Goal: Task Accomplishment & Management: Manage account settings

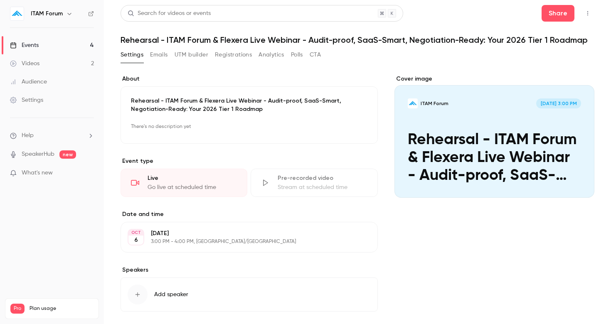
click at [64, 44] on link "Events 4" at bounding box center [52, 45] width 104 height 18
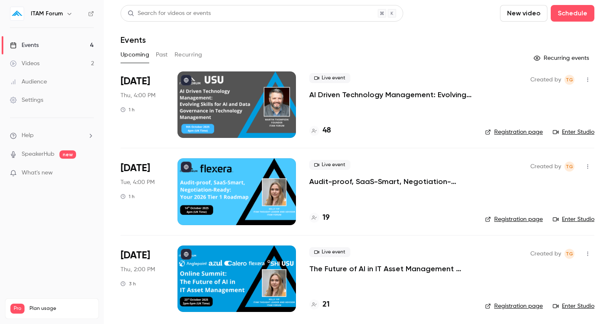
click at [162, 54] on button "Past" at bounding box center [162, 54] width 12 height 13
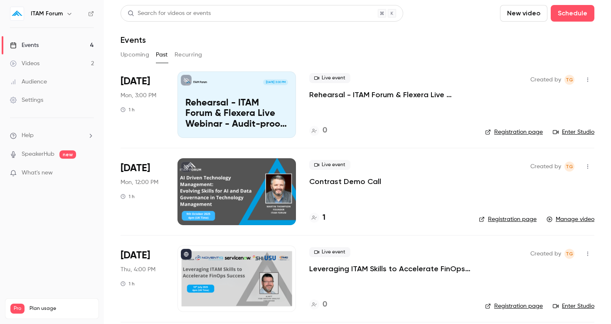
click at [584, 80] on icon "button" at bounding box center [587, 80] width 7 height 6
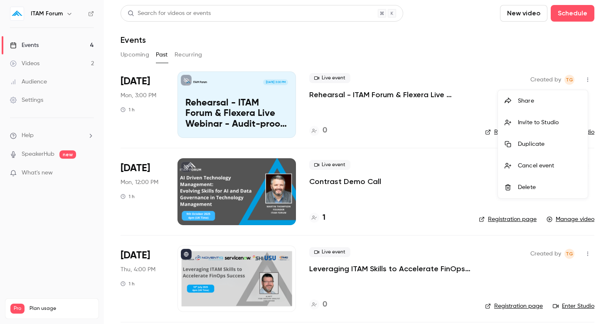
click at [340, 98] on div at bounding box center [305, 162] width 611 height 324
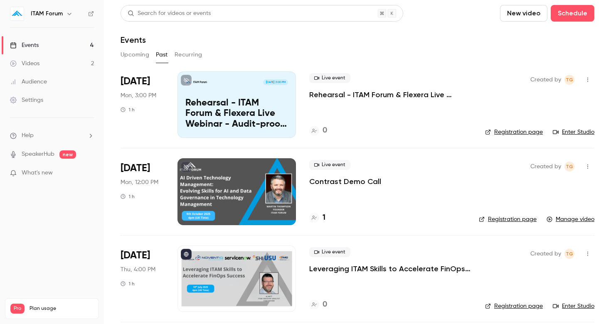
click at [353, 93] on p "Rehearsal - ITAM Forum & Flexera Live Webinar - Audit-proof, SaaS-Smart, Negoti…" at bounding box center [390, 95] width 162 height 10
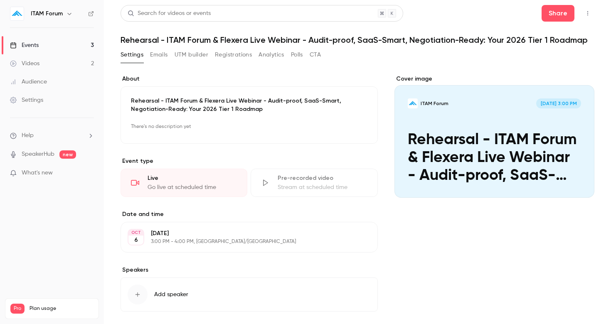
click at [354, 240] on button "Edit" at bounding box center [355, 237] width 30 height 13
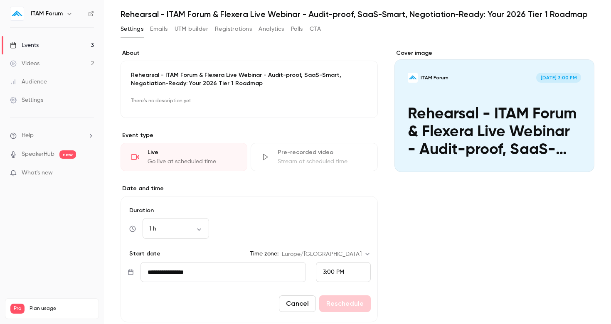
scroll to position [38, 0]
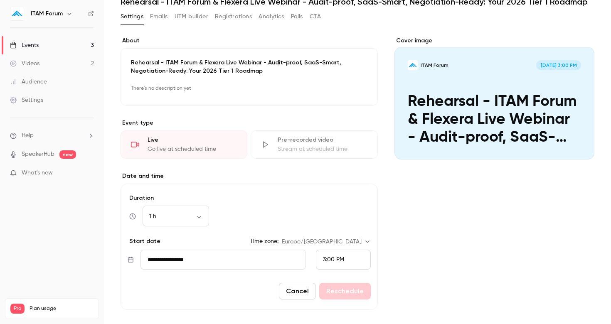
click at [227, 266] on input "**********" at bounding box center [222, 260] width 165 height 20
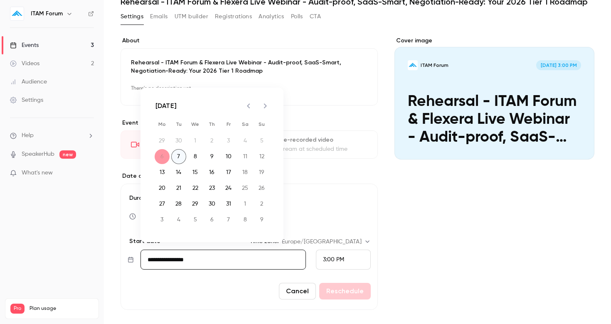
click at [176, 157] on button "7" at bounding box center [178, 156] width 15 height 15
type input "**********"
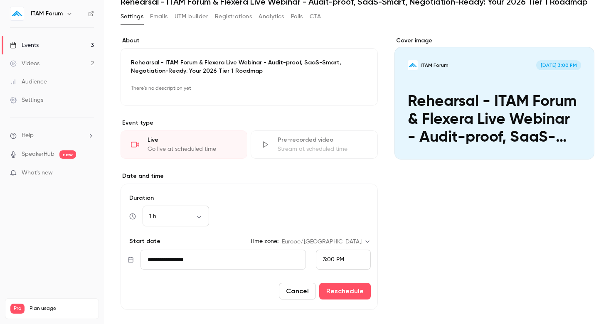
click at [332, 258] on span "3:00 PM" at bounding box center [333, 260] width 21 height 6
click at [334, 119] on span "2:00 PM" at bounding box center [330, 118] width 22 height 6
click at [339, 291] on button "Reschedule" at bounding box center [345, 291] width 52 height 17
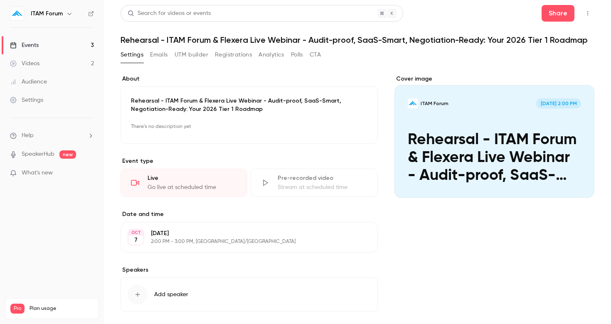
scroll to position [0, 0]
